Goal: Task Accomplishment & Management: Manage account settings

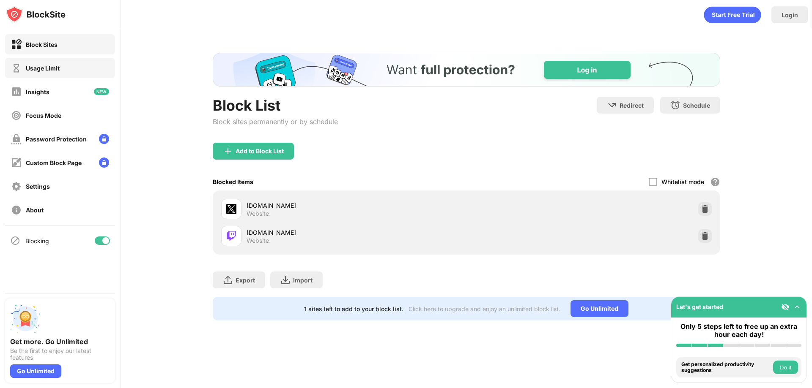
click at [62, 76] on div "Usage Limit" at bounding box center [60, 68] width 110 height 20
